Goal: Task Accomplishment & Management: Manage account settings

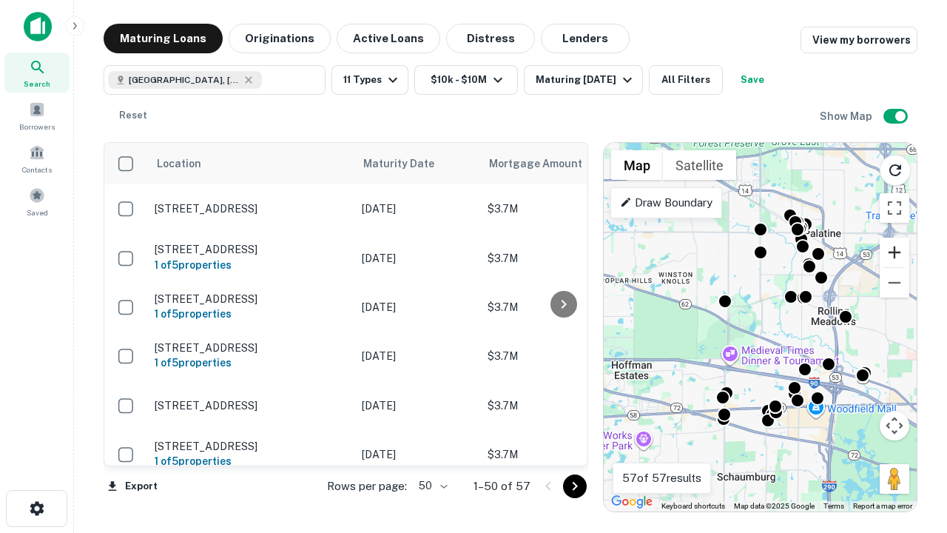
click at [894, 252] on button "Zoom in" at bounding box center [895, 252] width 30 height 30
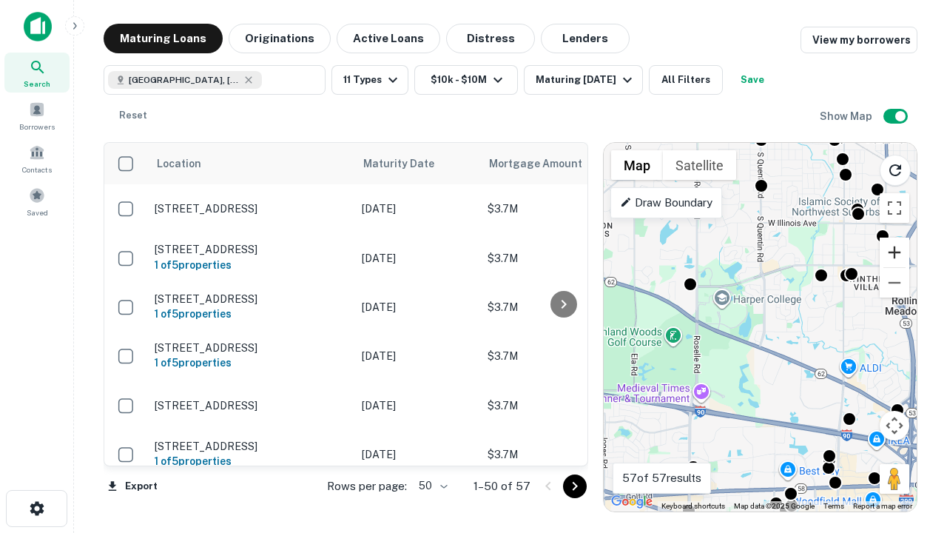
click at [894, 252] on button "Zoom in" at bounding box center [895, 252] width 30 height 30
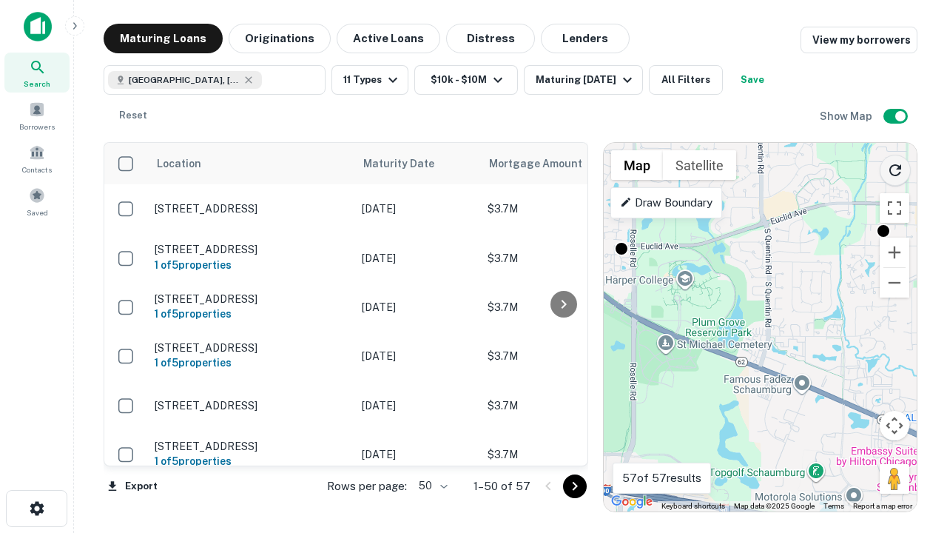
click at [895, 167] on icon "Reload search area" at bounding box center [895, 170] width 18 height 18
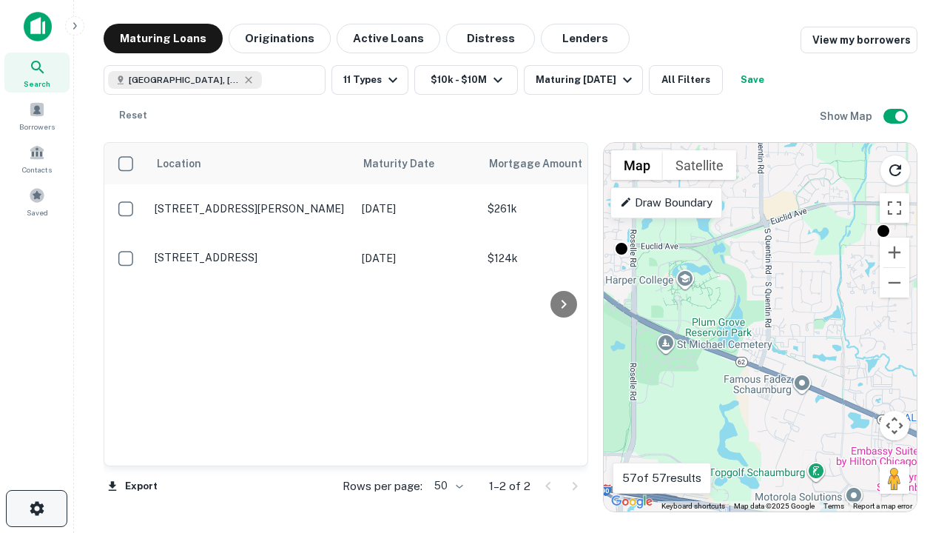
click at [36, 508] on icon "button" at bounding box center [37, 508] width 18 height 18
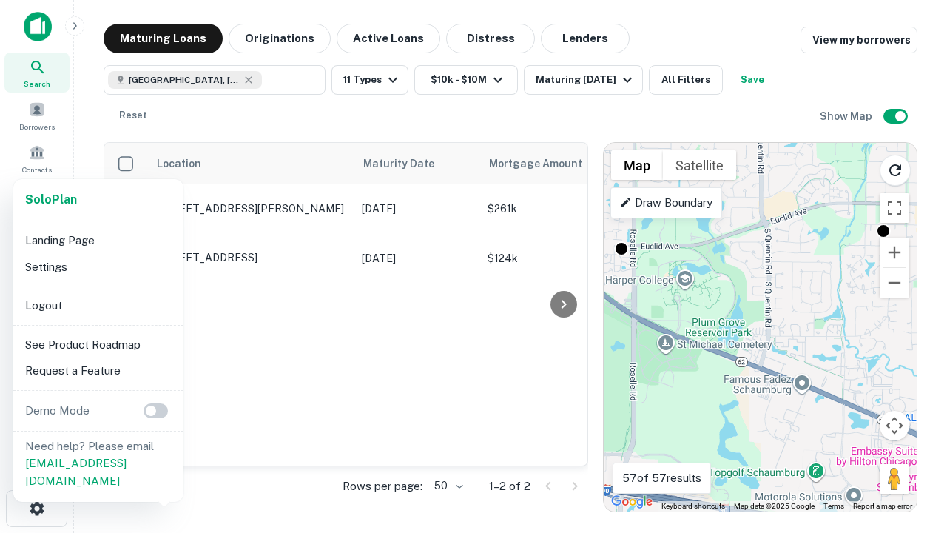
click at [98, 305] on li "Logout" at bounding box center [98, 305] width 158 height 27
